Goal: Information Seeking & Learning: Learn about a topic

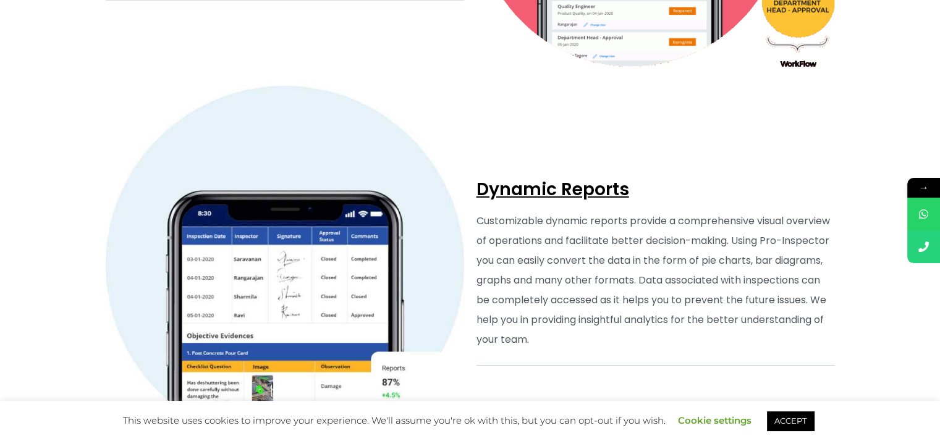
scroll to position [4065, 0]
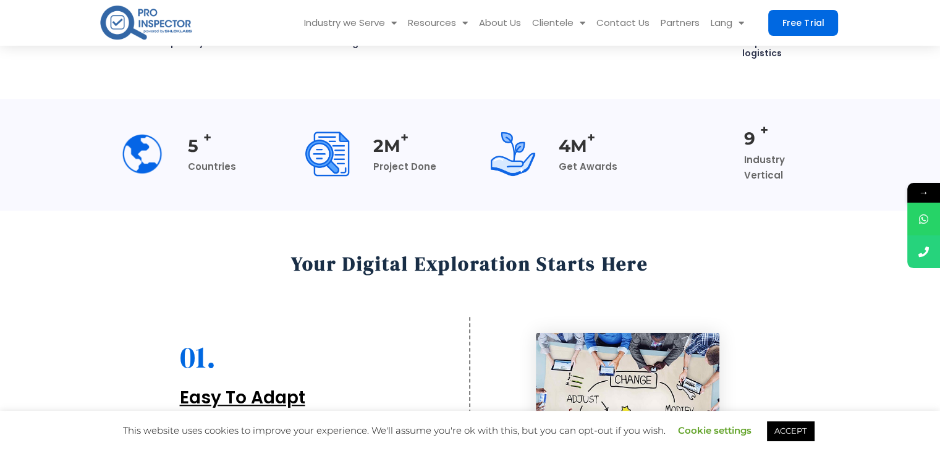
scroll to position [1165, 0]
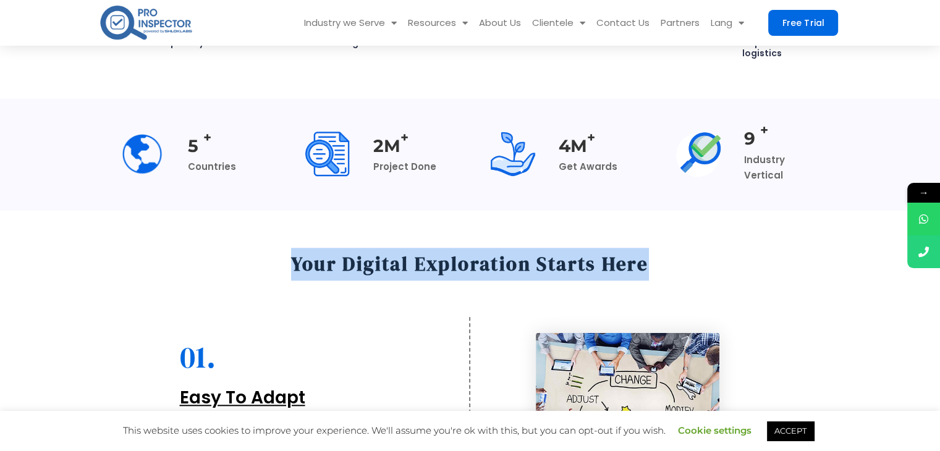
drag, startPoint x: 292, startPoint y: 255, endPoint x: 657, endPoint y: 255, distance: 364.8
click at [657, 255] on h2 "Your digital exploration starts here" at bounding box center [471, 264] width 730 height 33
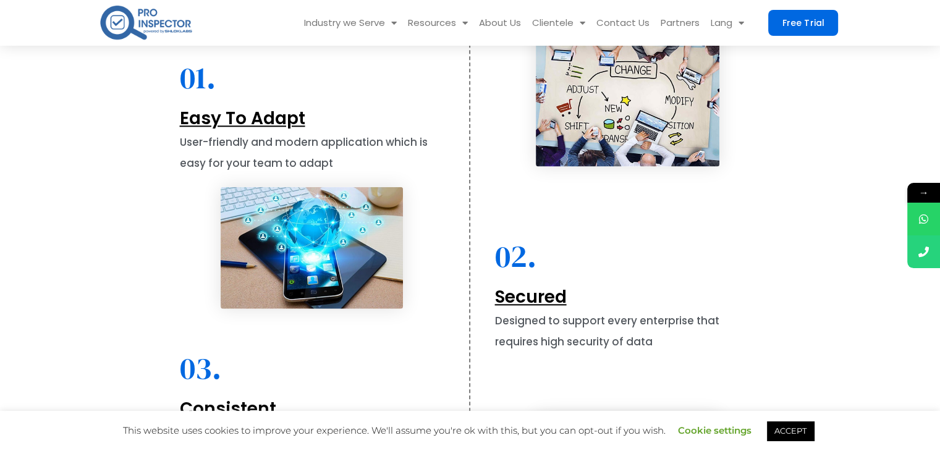
scroll to position [1444, 0]
drag, startPoint x: 521, startPoint y: 297, endPoint x: 529, endPoint y: 292, distance: 10.0
click at [529, 292] on div "Secured" at bounding box center [628, 298] width 266 height 26
click at [529, 292] on span "Secured" at bounding box center [531, 298] width 72 height 24
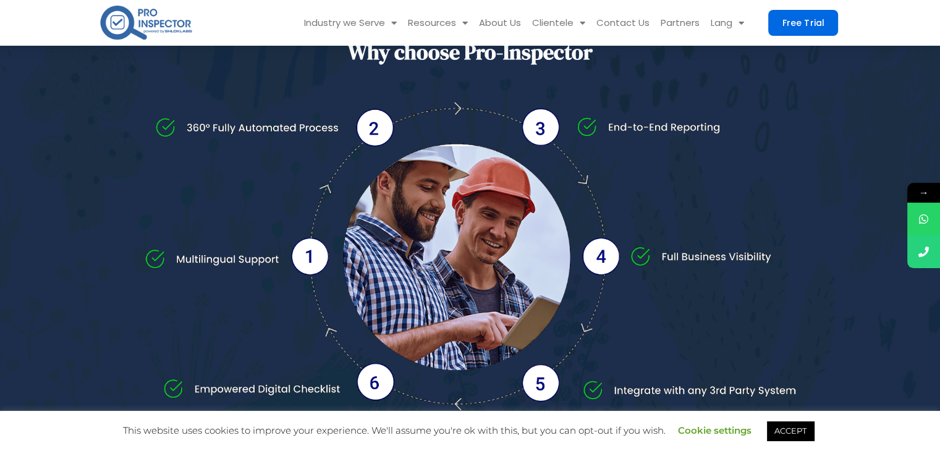
scroll to position [2181, 0]
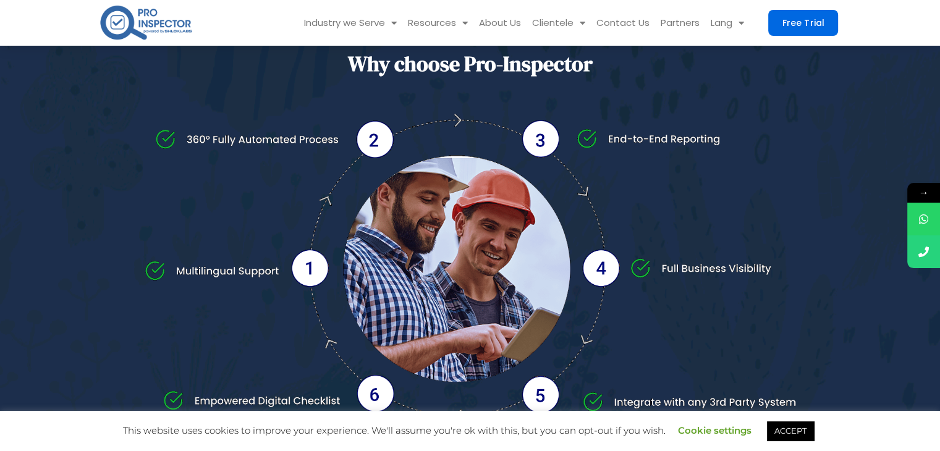
click at [370, 135] on img at bounding box center [471, 268] width 652 height 309
click at [307, 254] on img at bounding box center [471, 268] width 652 height 309
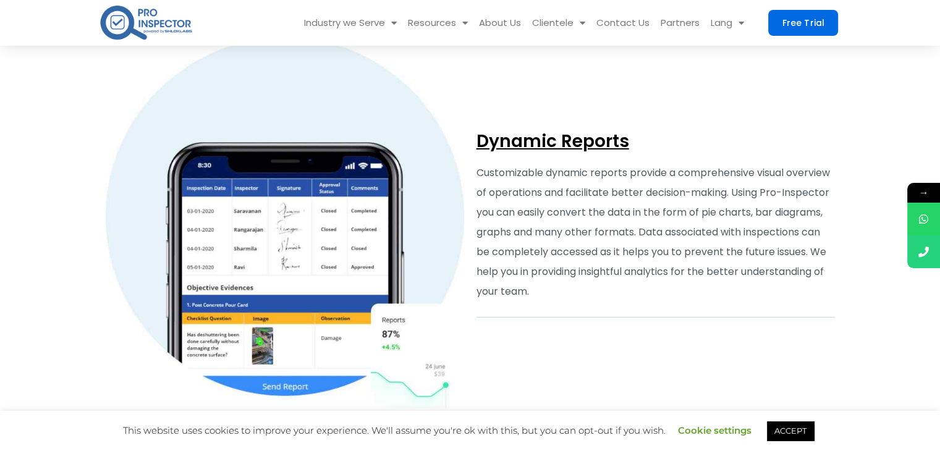
scroll to position [4120, 0]
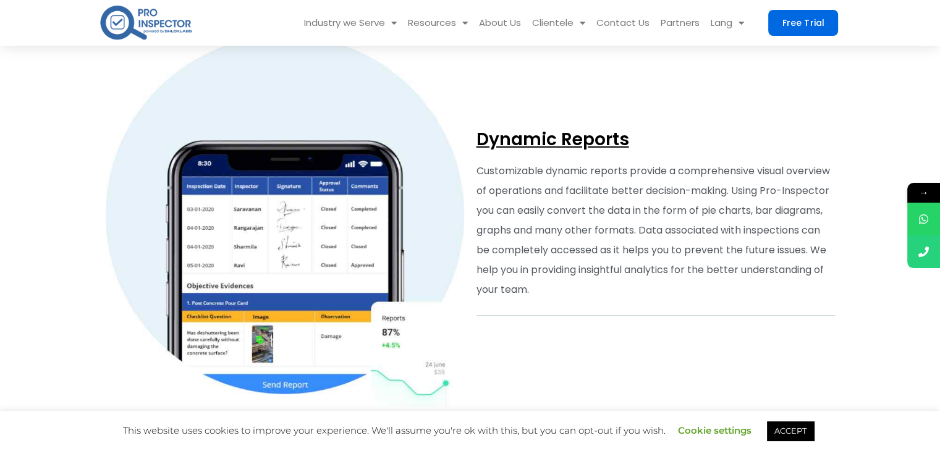
drag, startPoint x: 471, startPoint y: 124, endPoint x: 641, endPoint y: 143, distance: 170.4
click at [641, 143] on div "Dynamic Reports Customizable dynamic reports provide a comprehensive visual ove…" at bounding box center [656, 221] width 371 height 383
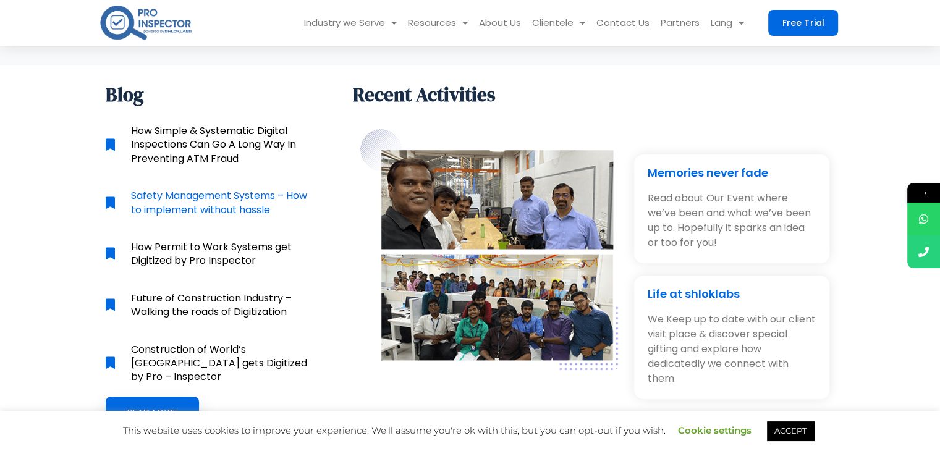
scroll to position [5087, 0]
